Goal: Navigation & Orientation: Find specific page/section

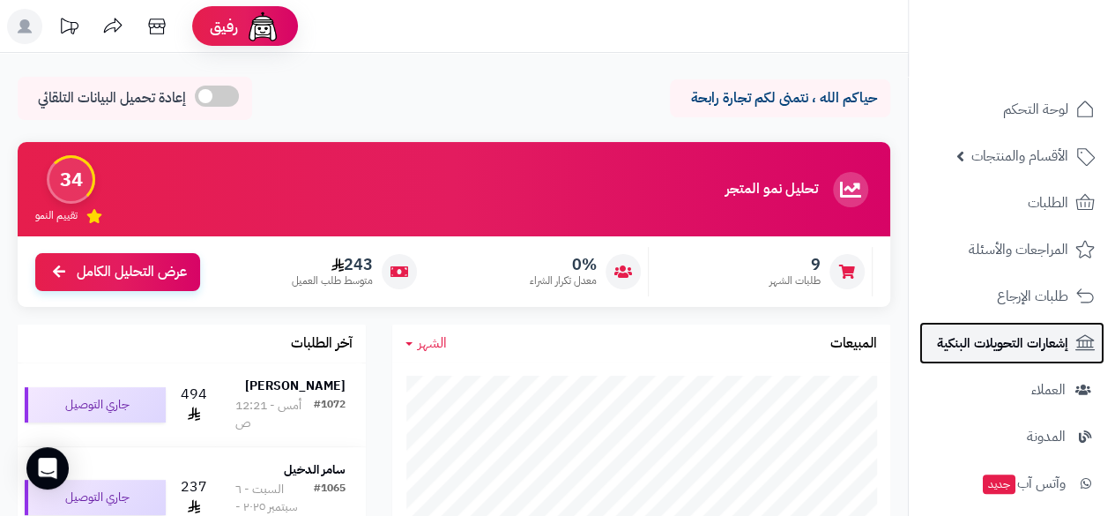
click at [1046, 352] on span "إشعارات التحويلات البنكية" at bounding box center [1002, 342] width 131 height 25
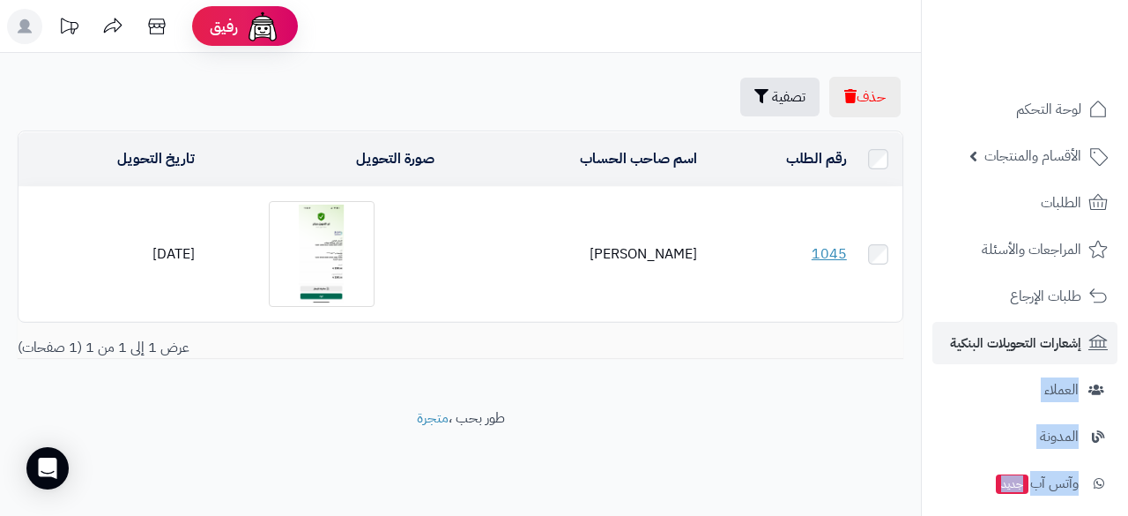
drag, startPoint x: 917, startPoint y: 327, endPoint x: 928, endPoint y: 350, distance: 25.6
click at [928, 350] on div "**********" at bounding box center [564, 258] width 1128 height 516
click at [823, 383] on div "حذف تصفية تصفية رقم الطلب تصفية رقم الطلب اسم صاحب الحساب صورة التحويل تاريخ ال…" at bounding box center [460, 230] width 921 height 355
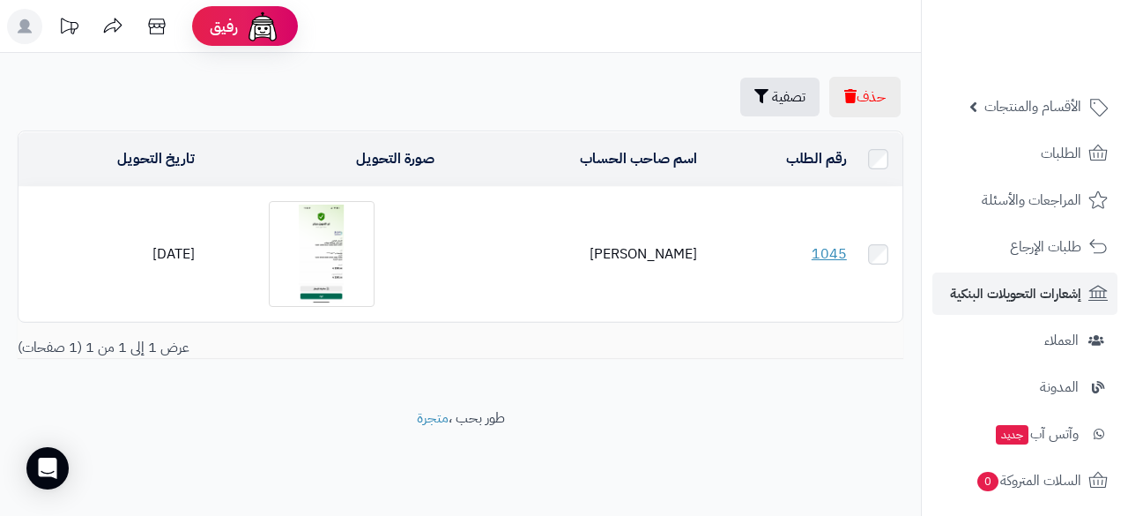
scroll to position [62, 0]
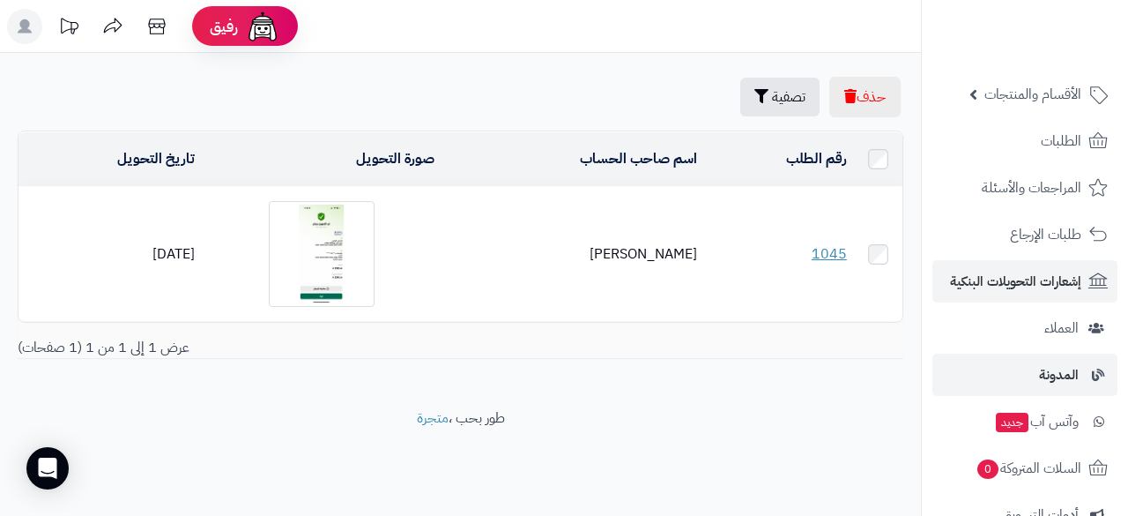
click at [931, 360] on li "المدونة" at bounding box center [1025, 374] width 206 height 42
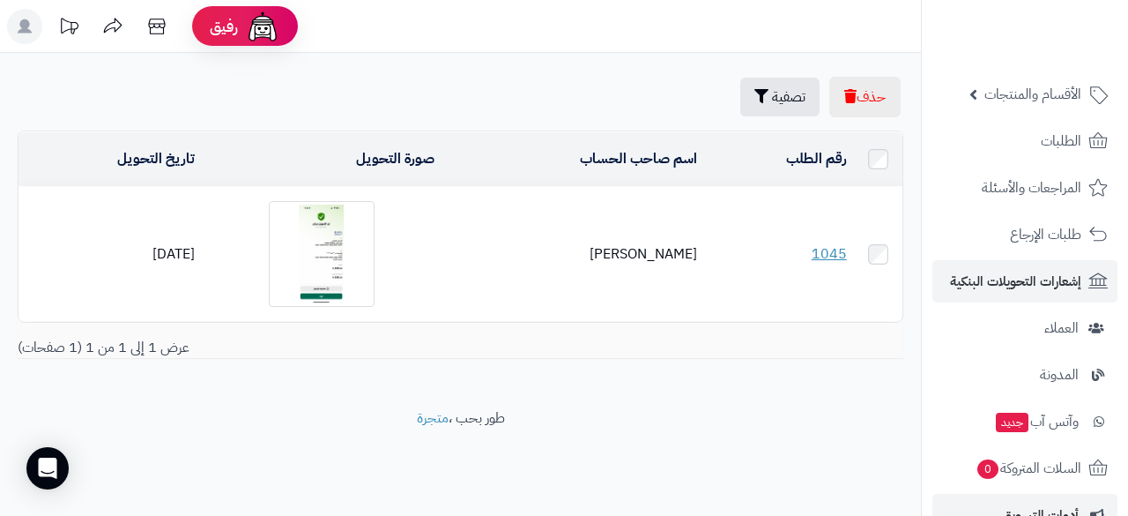
click at [1125, 497] on li "أدوات التسويق" at bounding box center [1025, 515] width 206 height 42
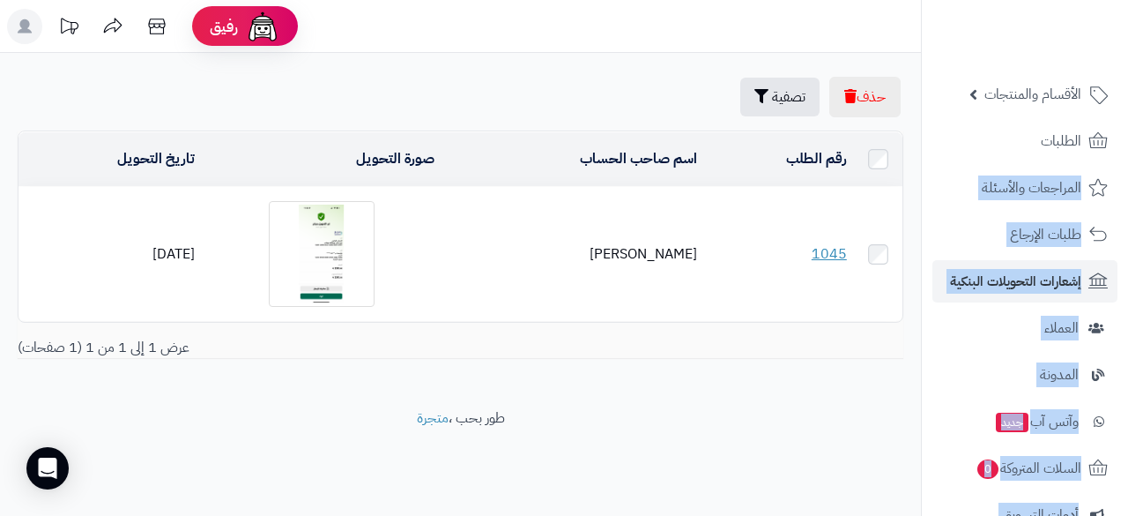
drag, startPoint x: 925, startPoint y: 135, endPoint x: 902, endPoint y: 75, distance: 64.2
click at [902, 75] on div "**********" at bounding box center [564, 258] width 1128 height 516
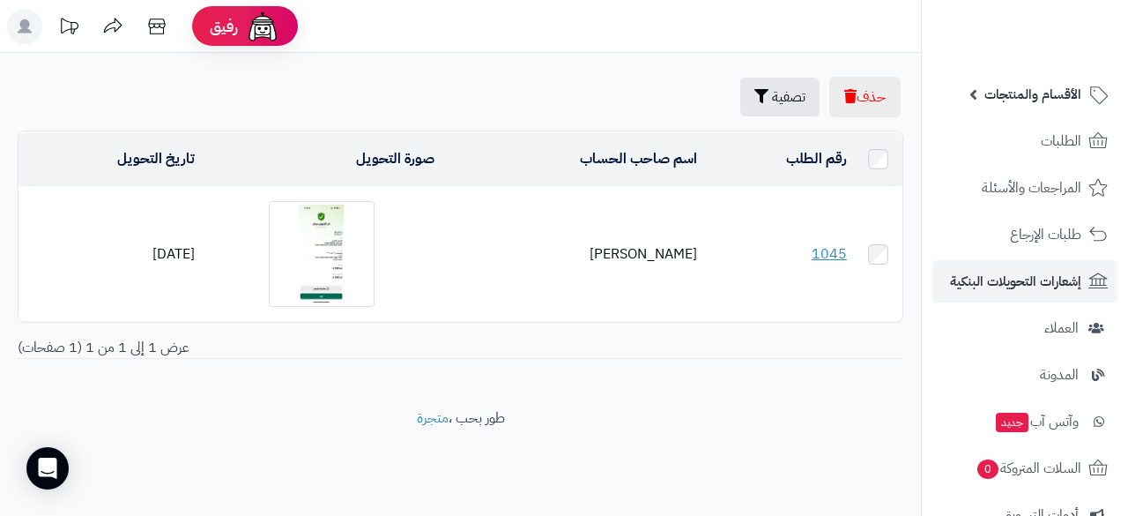
click at [925, 96] on li "الأقسام والمنتجات المنتجات مخزون الخيارات الأقسام الماركات مواصفات المنتجات موا…" at bounding box center [1025, 94] width 206 height 42
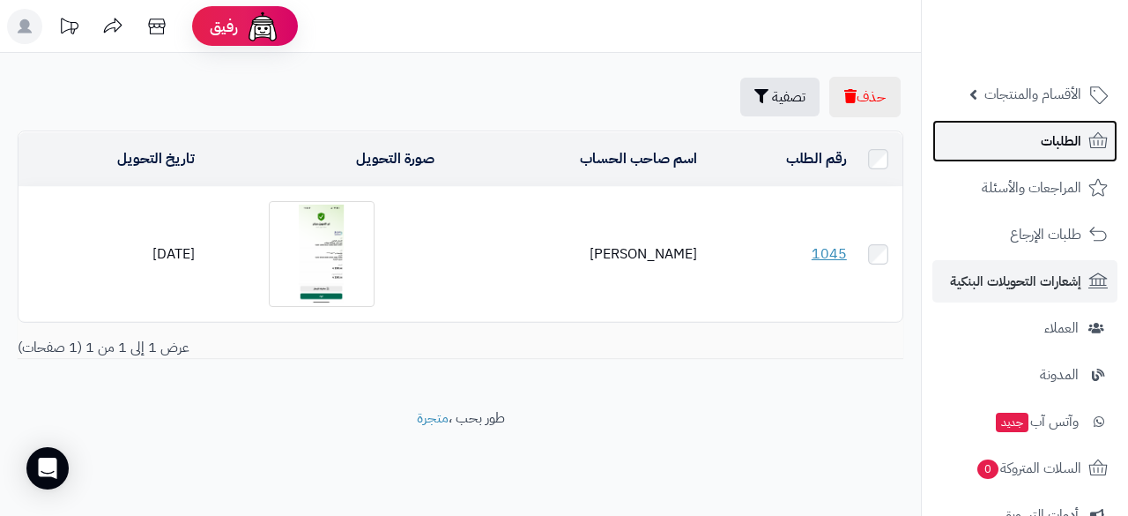
click at [1022, 144] on link "الطلبات" at bounding box center [1024, 141] width 185 height 42
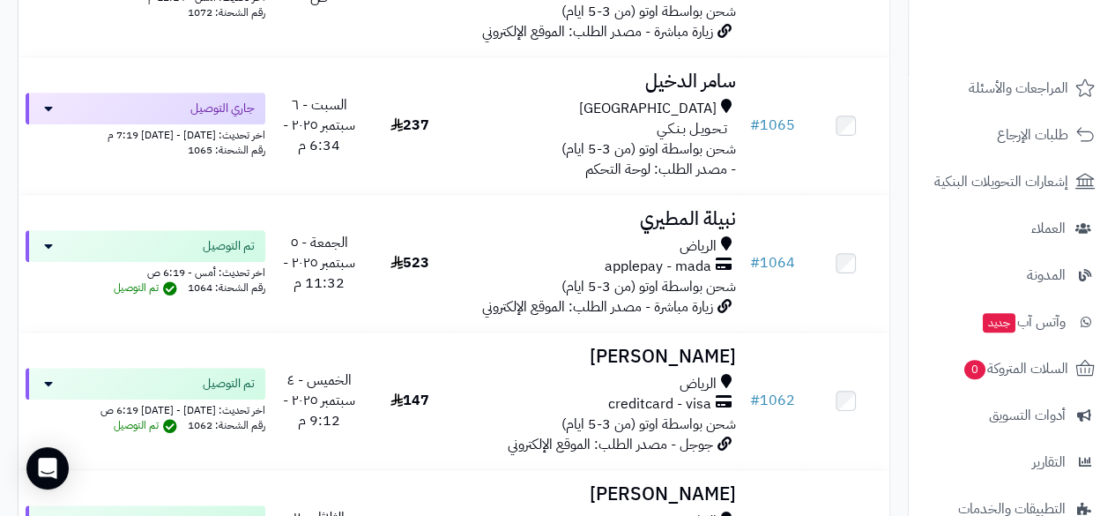
scroll to position [167, 0]
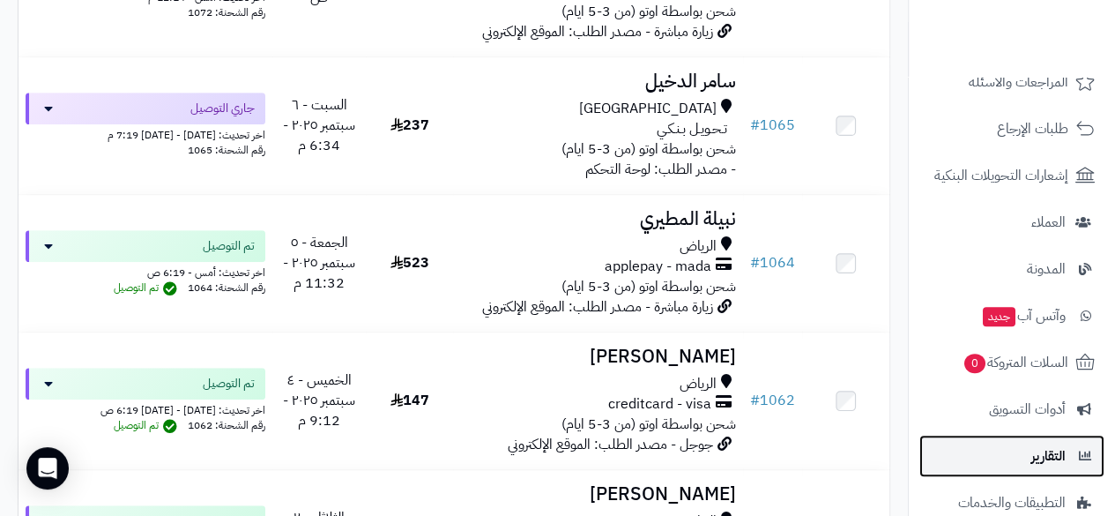
click at [1046, 465] on span "التقارير" at bounding box center [1048, 455] width 34 height 25
